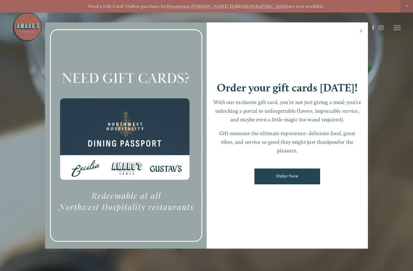
click at [398, 29] on div at bounding box center [206, 135] width 413 height 271
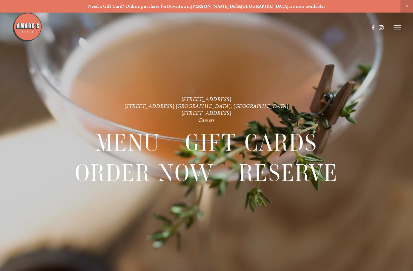
click at [398, 29] on icon at bounding box center [397, 27] width 7 height 5
click at [290, 26] on span "Menu" at bounding box center [291, 27] width 11 height 5
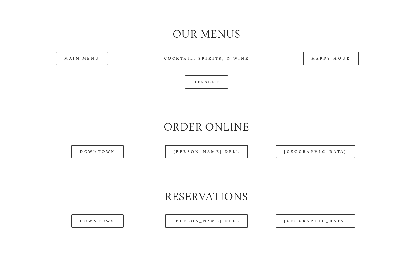
scroll to position [597, 0]
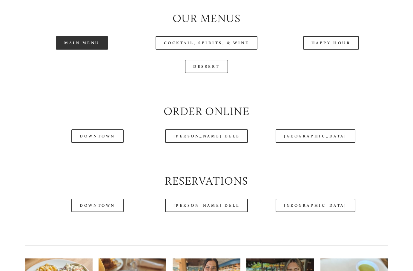
click at [95, 46] on link "Main Menu" at bounding box center [82, 42] width 52 height 13
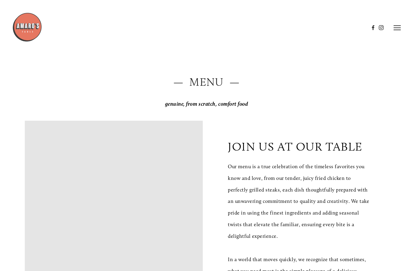
scroll to position [0, 0]
